Goal: Task Accomplishment & Management: Use online tool/utility

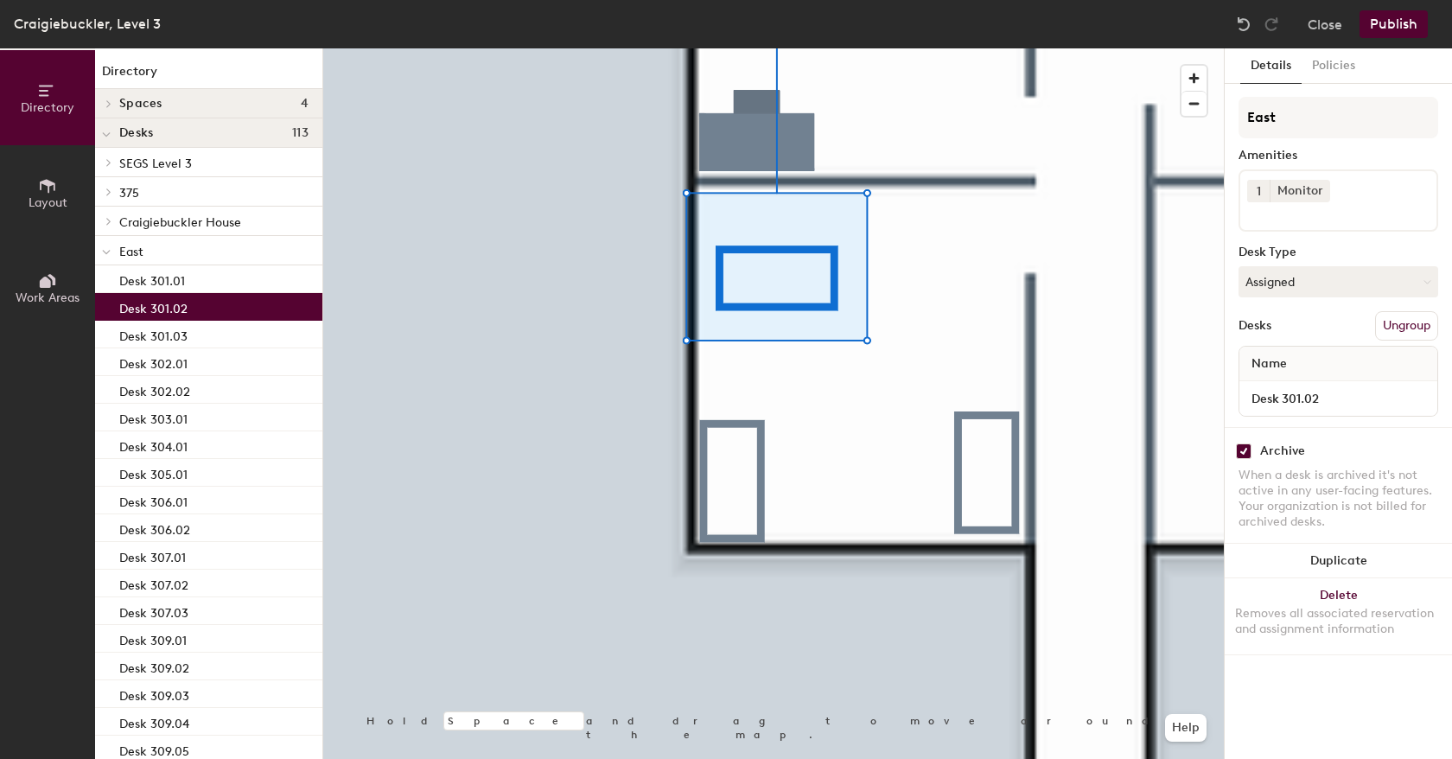
click at [1246, 450] on input "checkbox" at bounding box center [1244, 451] width 16 height 16
checkbox input "false"
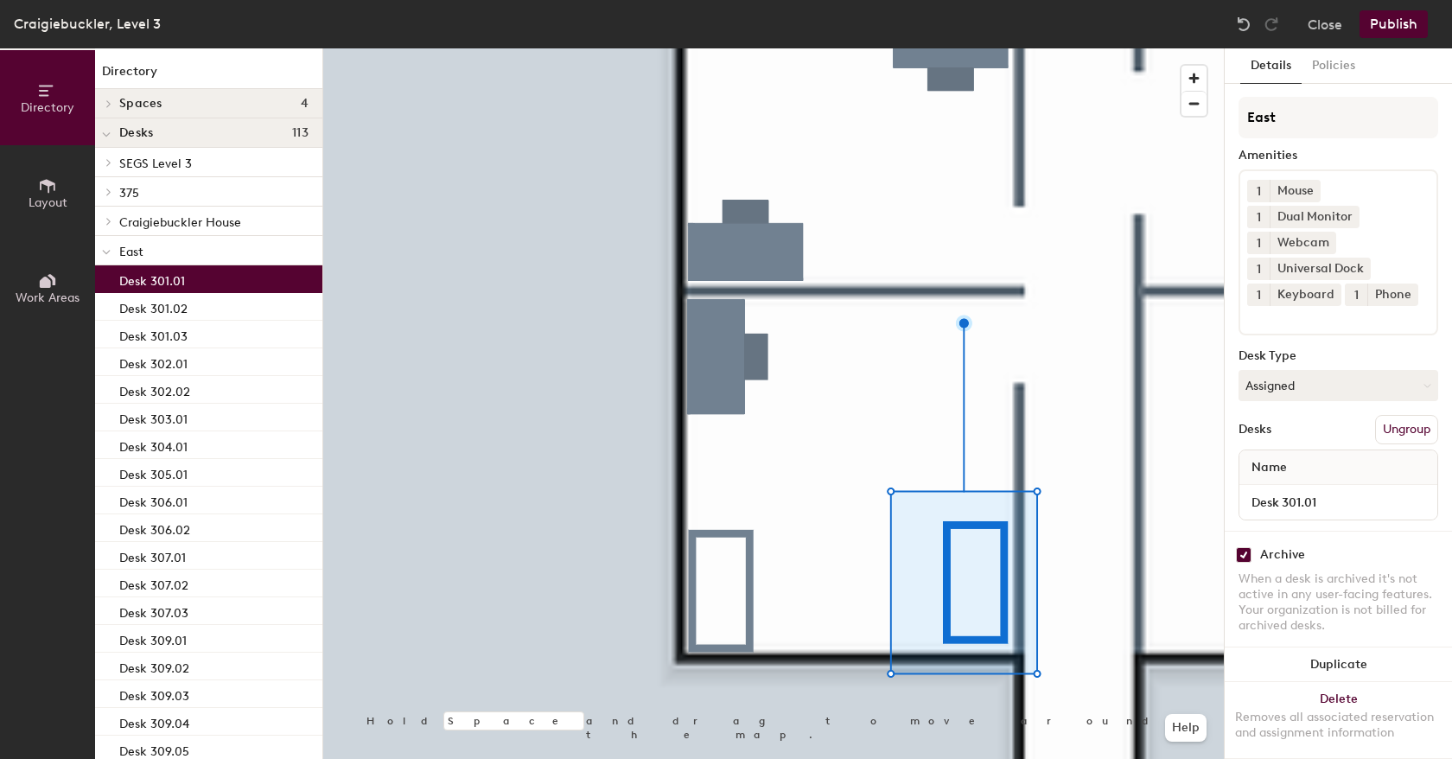
click at [1245, 547] on input "checkbox" at bounding box center [1244, 555] width 16 height 16
checkbox input "false"
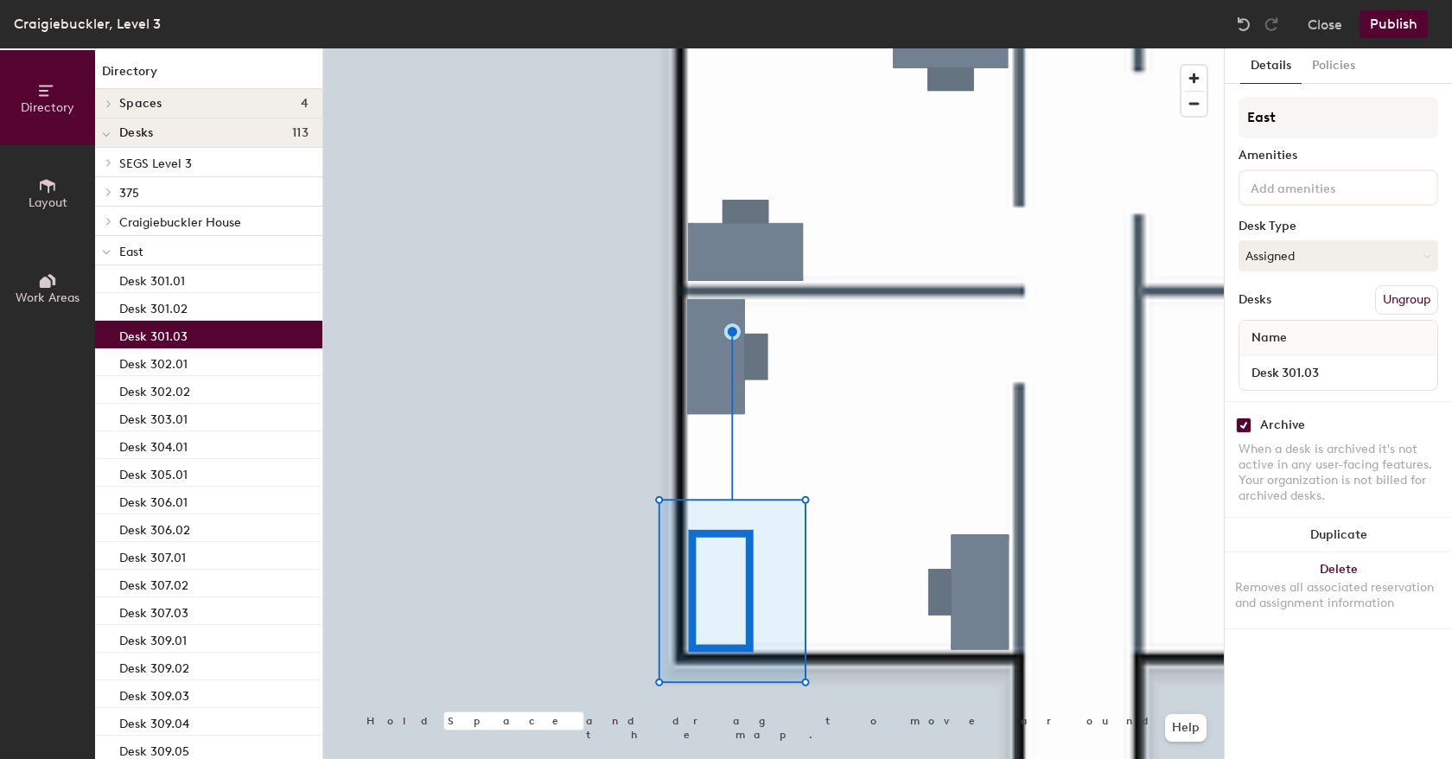
click at [1381, 26] on button "Publish" at bounding box center [1393, 24] width 68 height 28
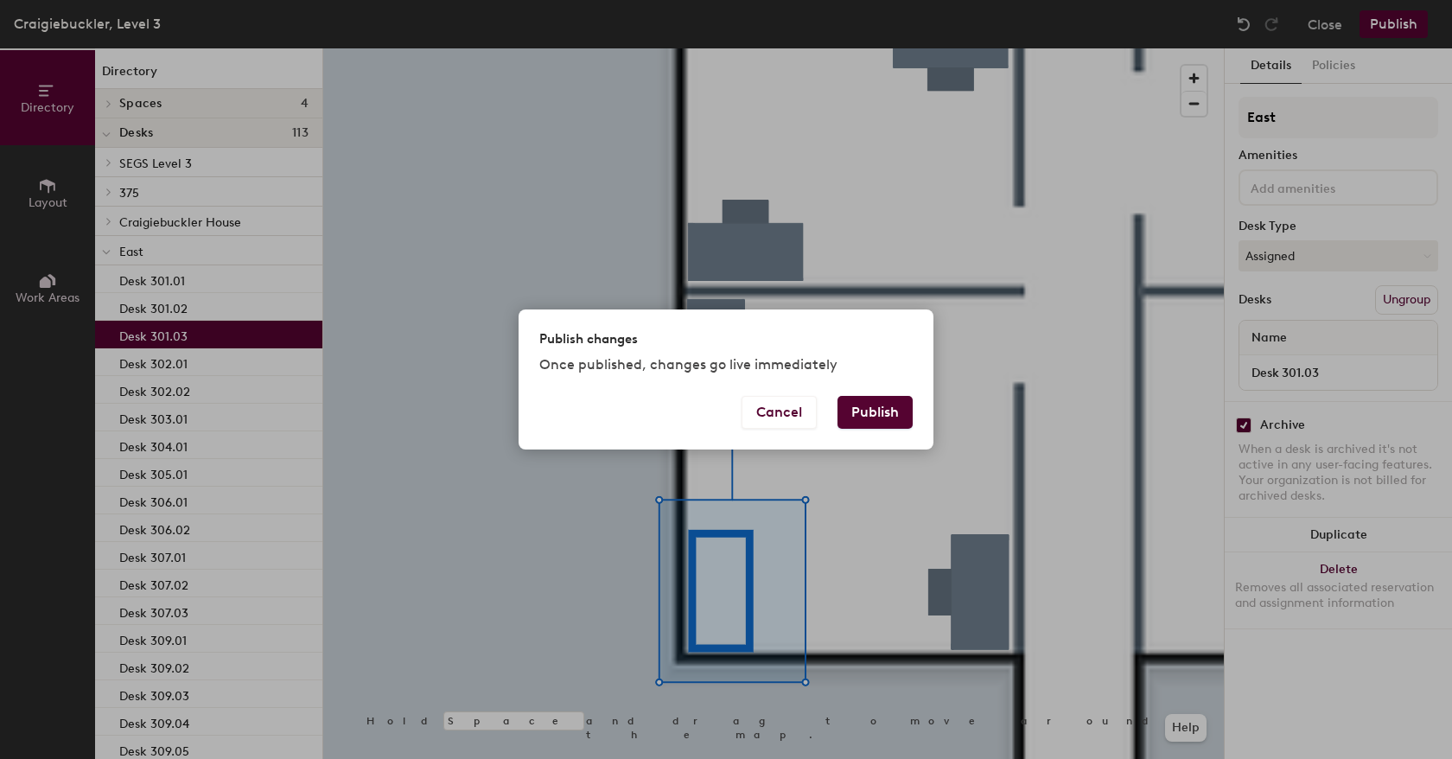
click at [864, 409] on button "Publish" at bounding box center [874, 412] width 75 height 33
